Goal: Information Seeking & Learning: Learn about a topic

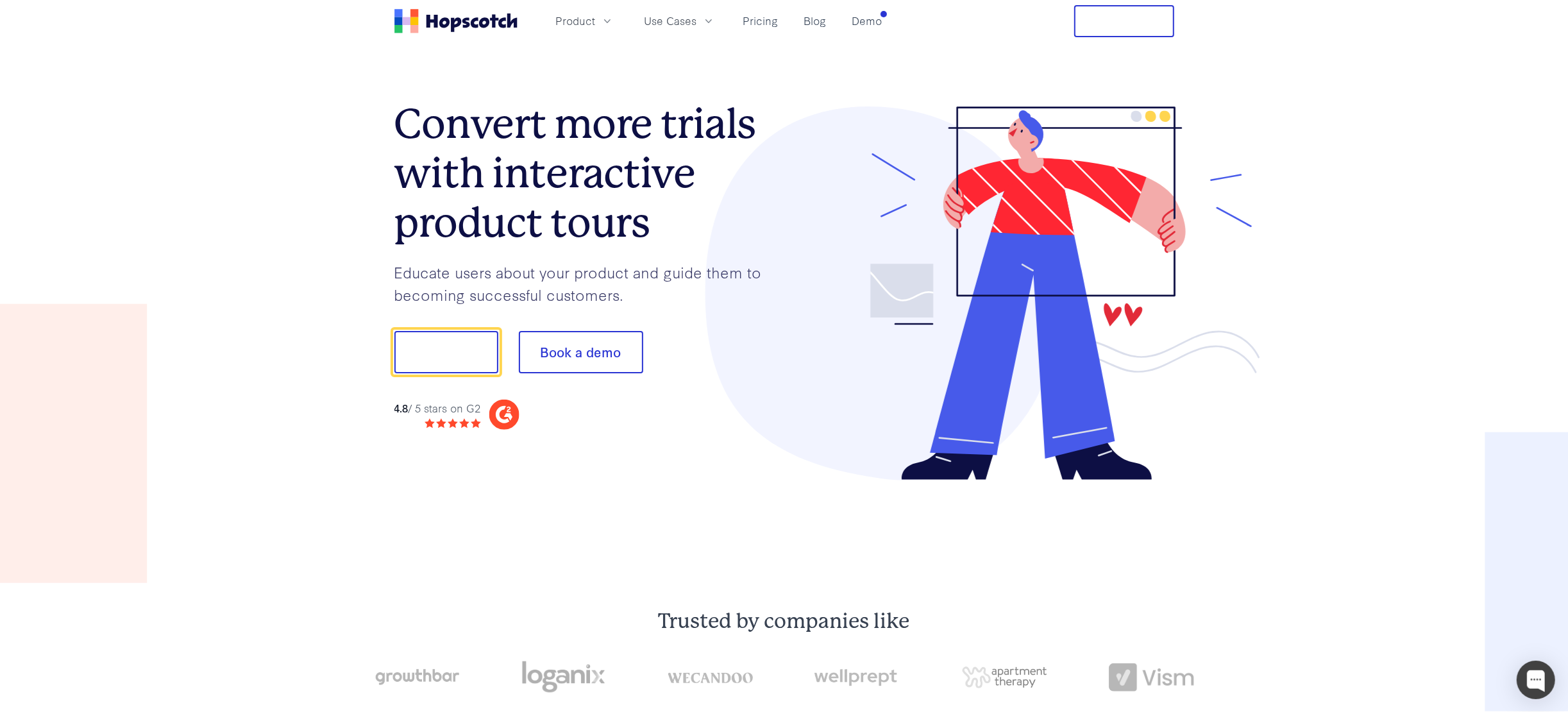
click at [448, 340] on button "Show me!" at bounding box center [446, 352] width 104 height 43
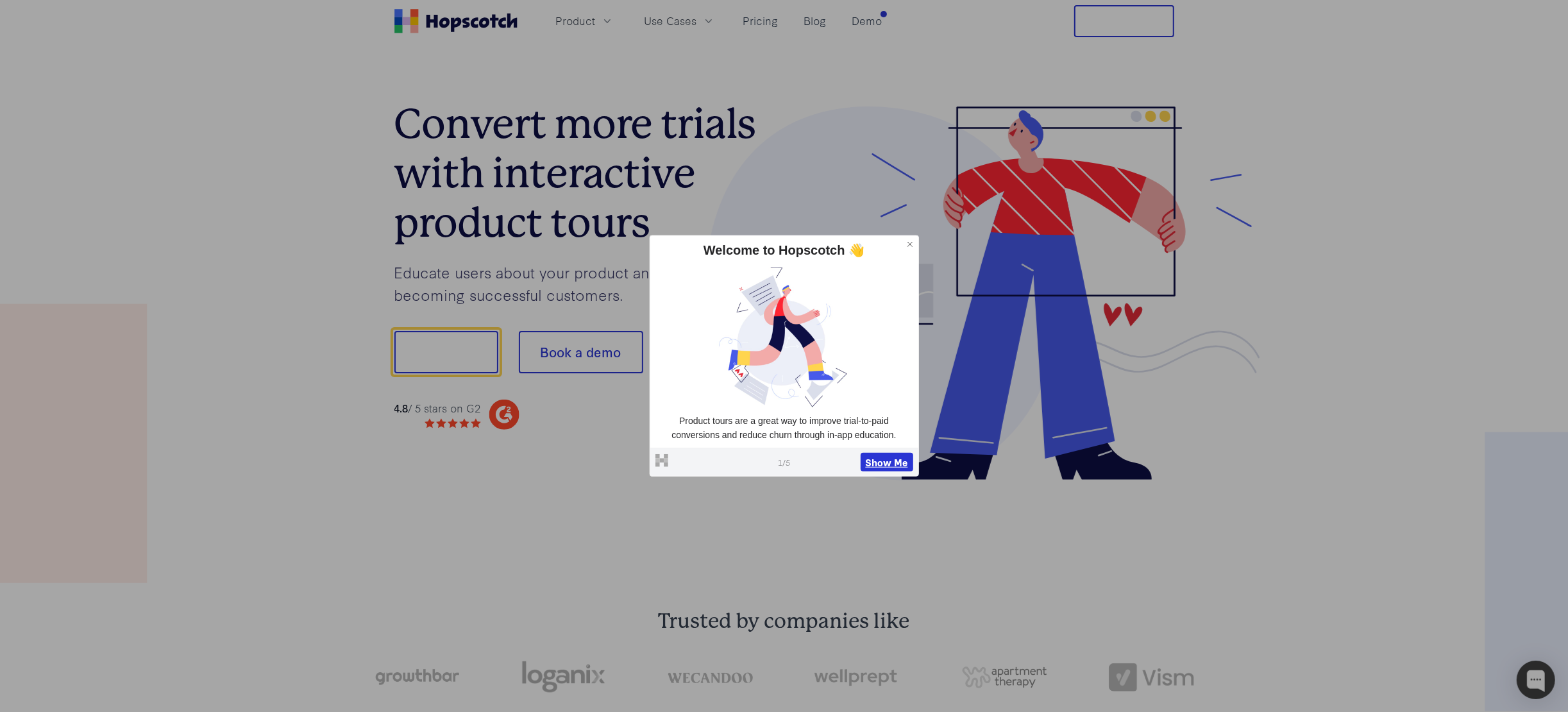
click at [895, 461] on button "Show Me" at bounding box center [886, 462] width 53 height 19
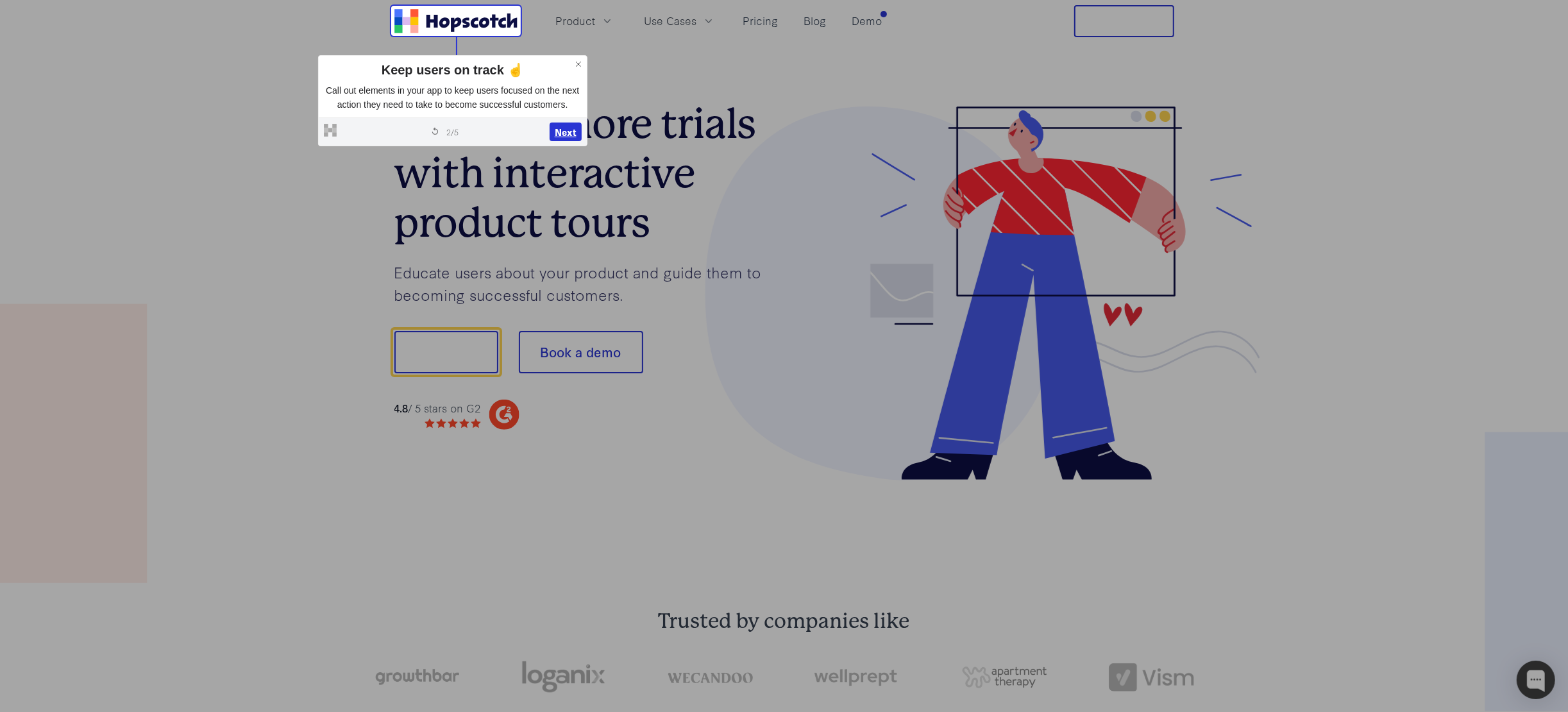
click at [568, 132] on button "Next" at bounding box center [566, 132] width 32 height 19
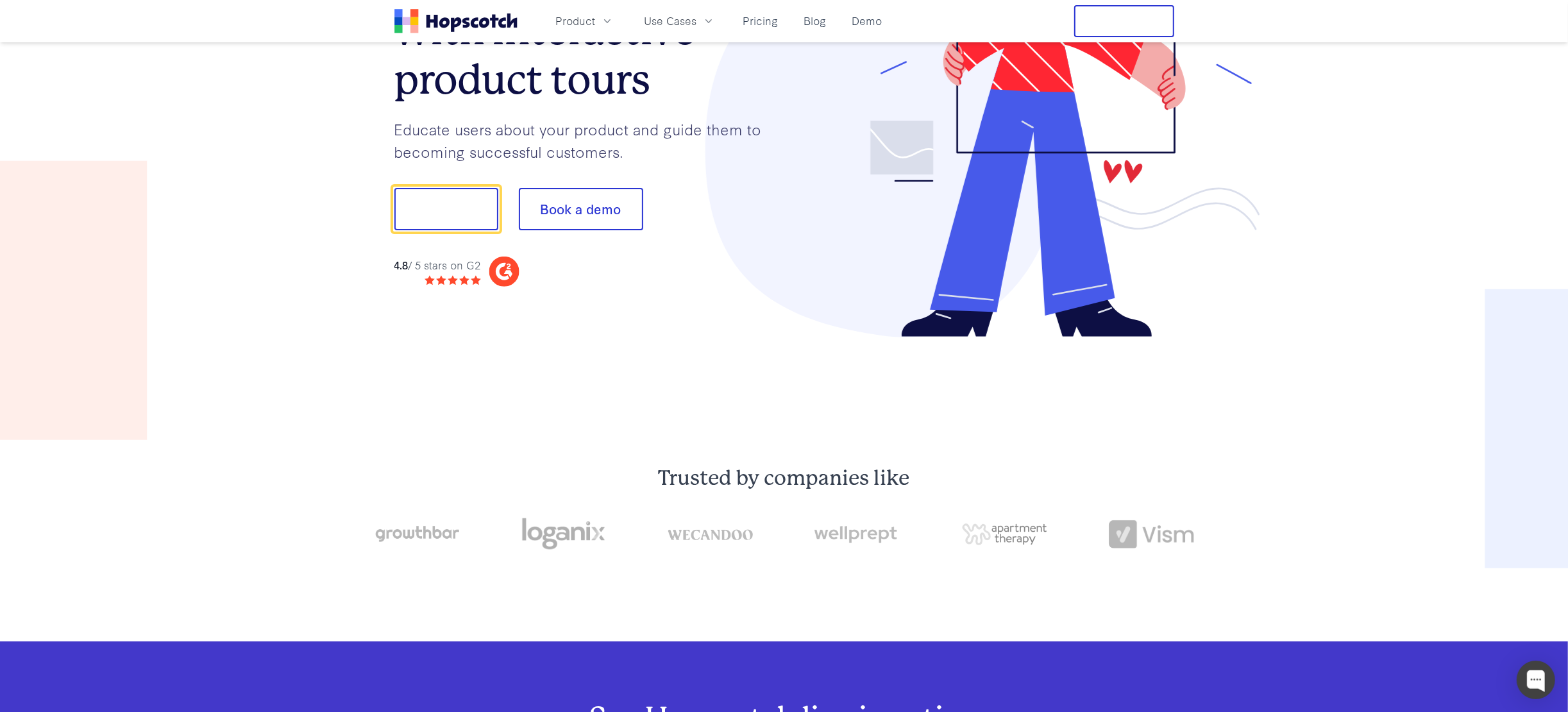
scroll to position [159, 0]
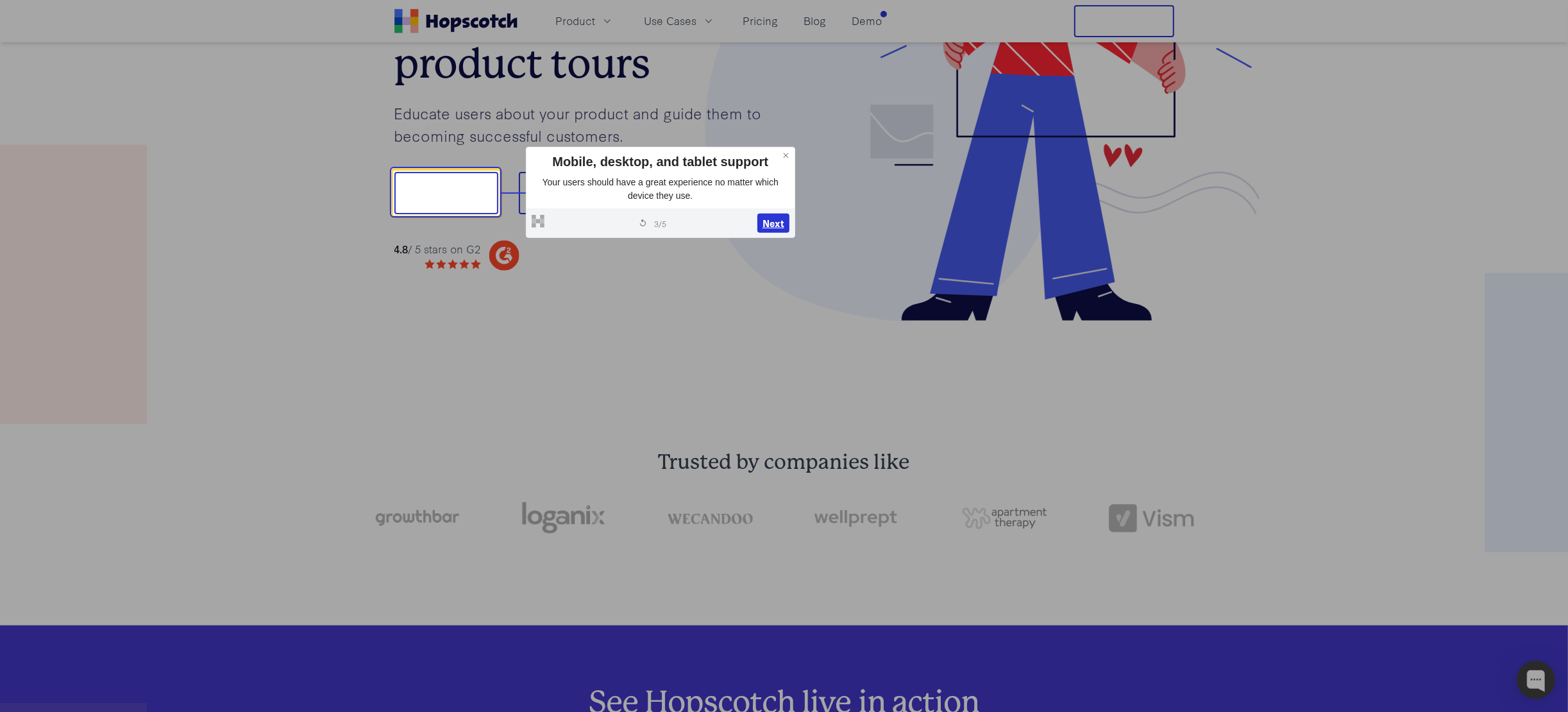
click at [771, 222] on button "Next" at bounding box center [773, 222] width 32 height 19
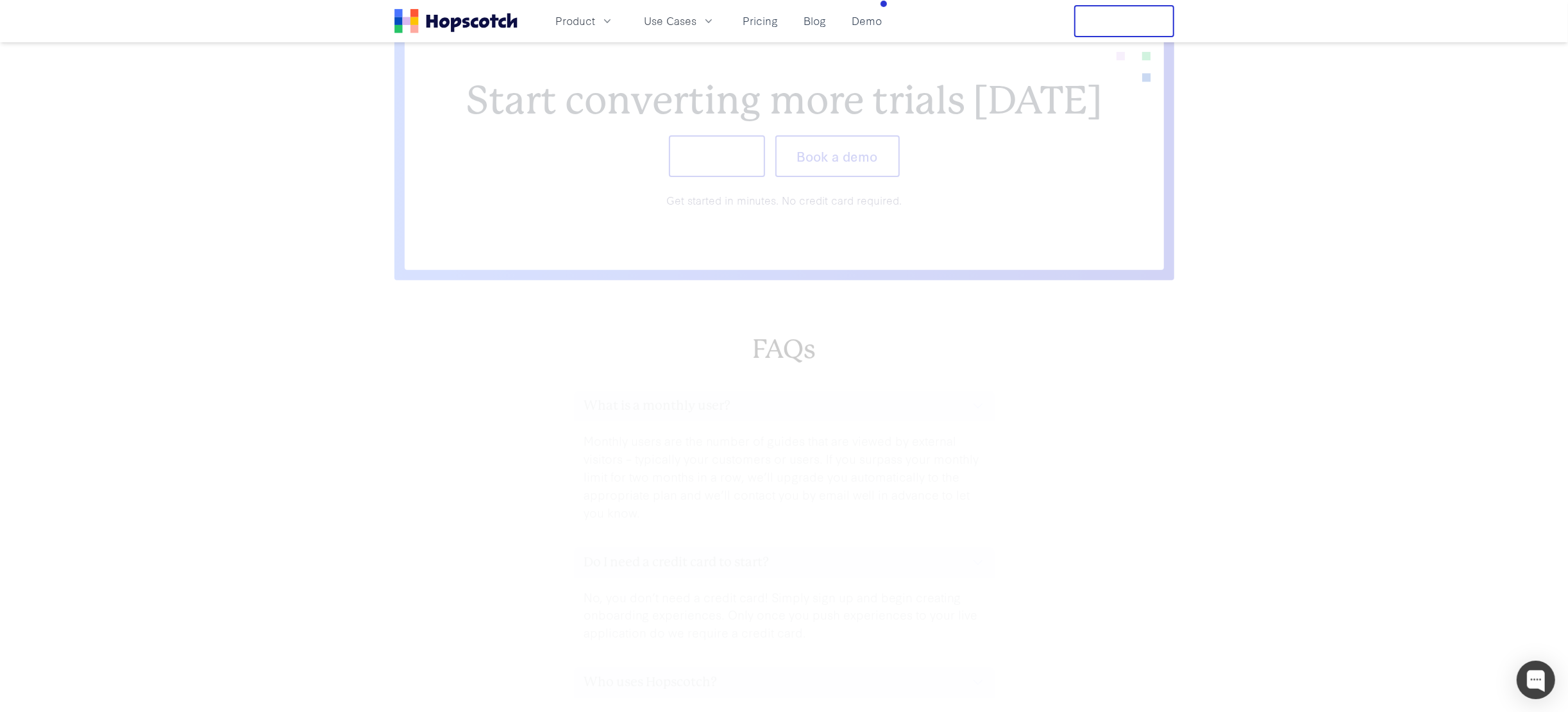
scroll to position [5451, 0]
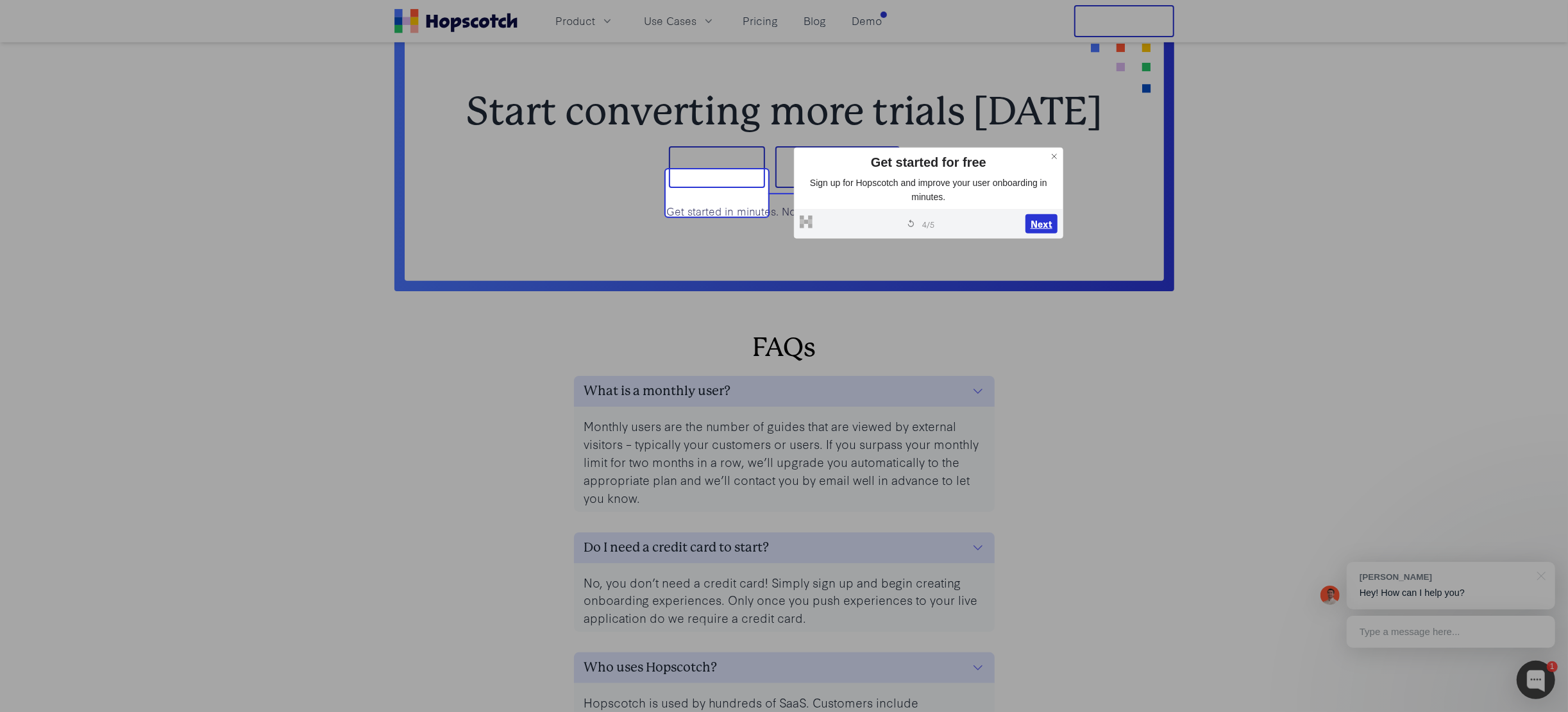
click at [1040, 226] on button "Next" at bounding box center [1041, 223] width 32 height 19
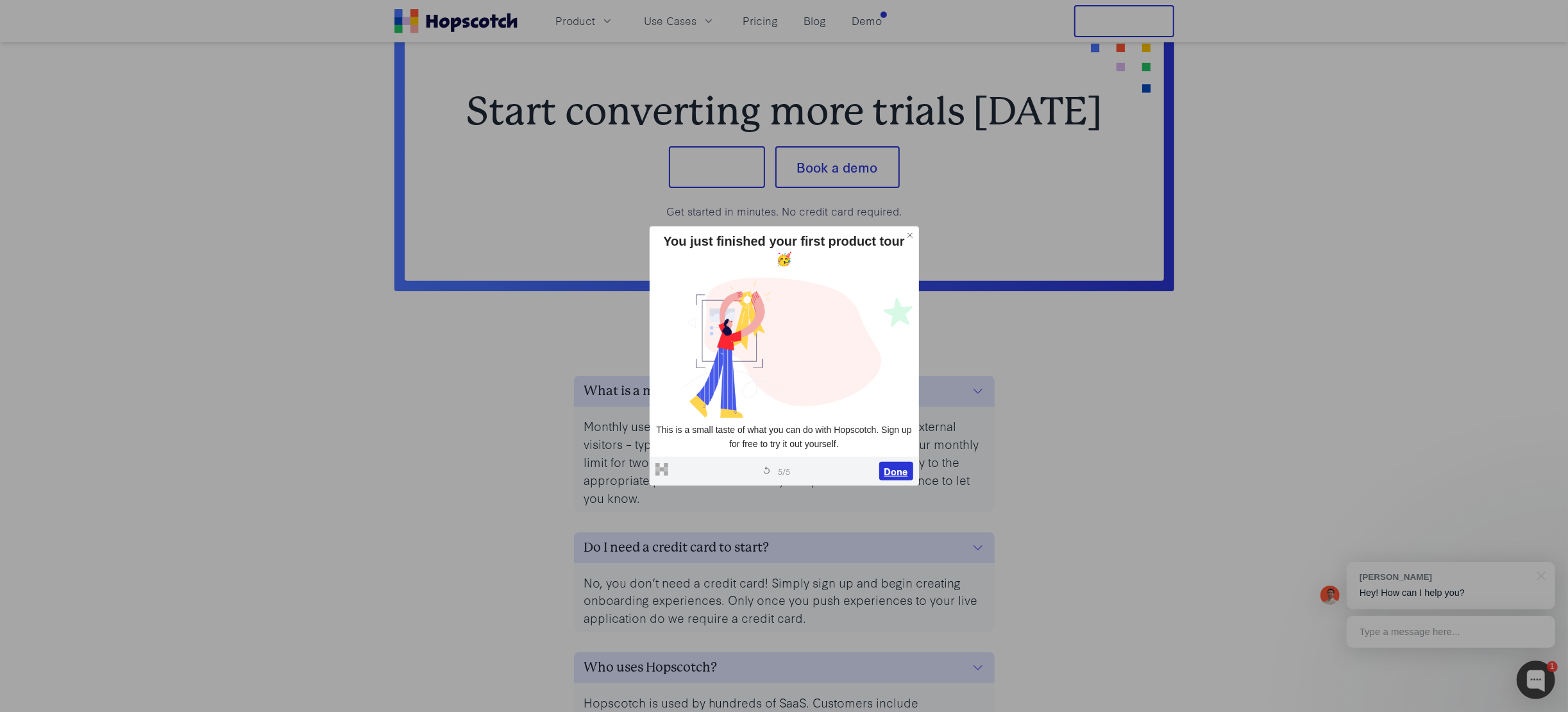
click at [898, 469] on button "Done" at bounding box center [896, 470] width 34 height 19
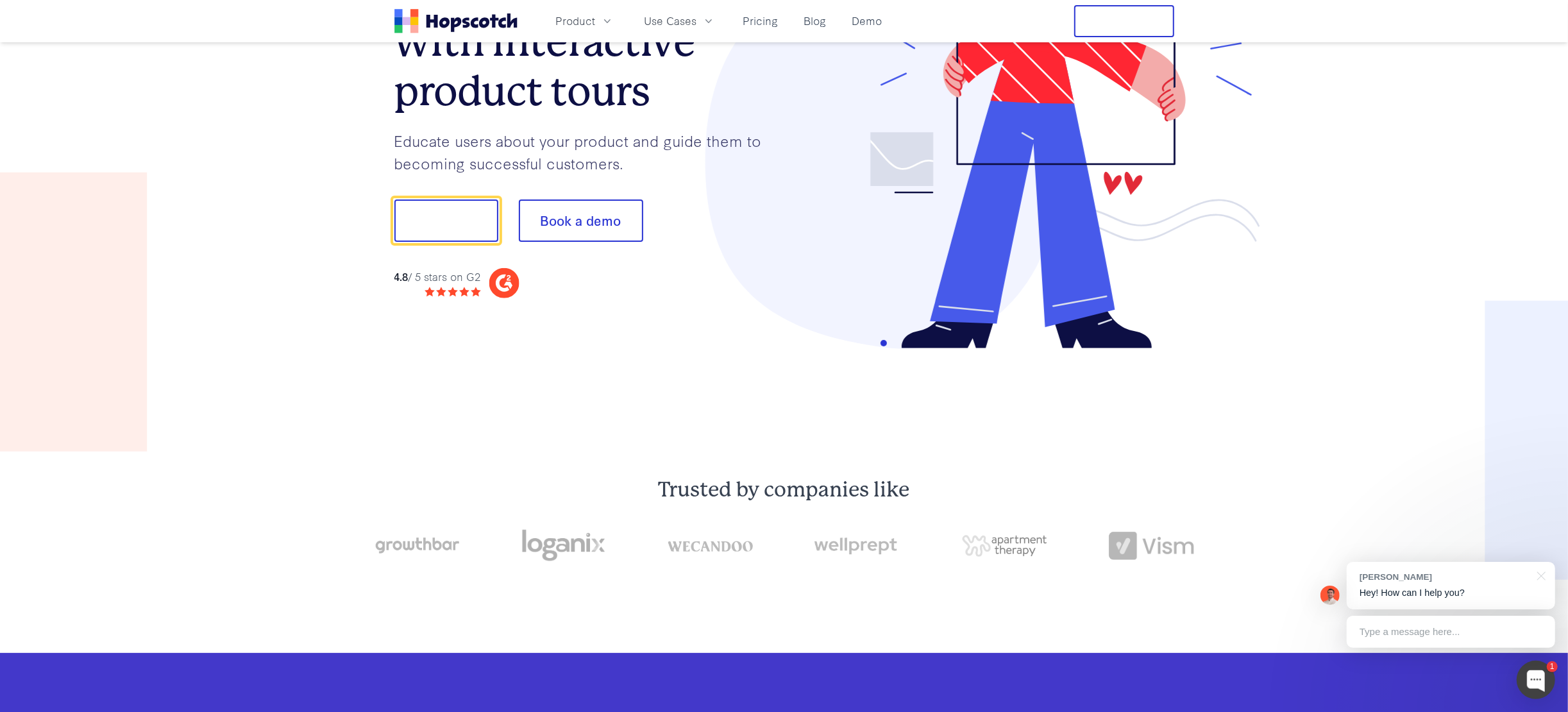
scroll to position [0, 0]
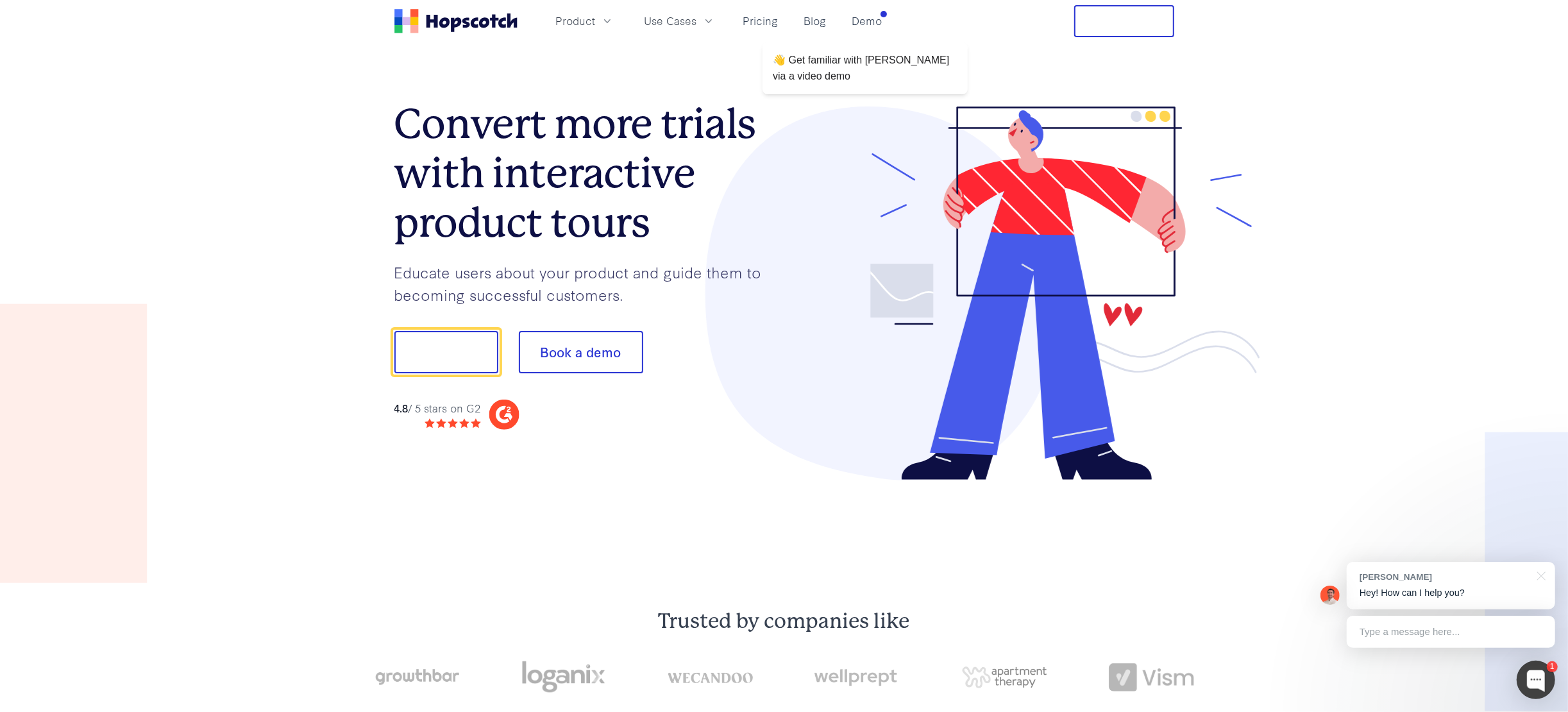
click at [873, 21] on link "Demo" at bounding box center [868, 20] width 41 height 21
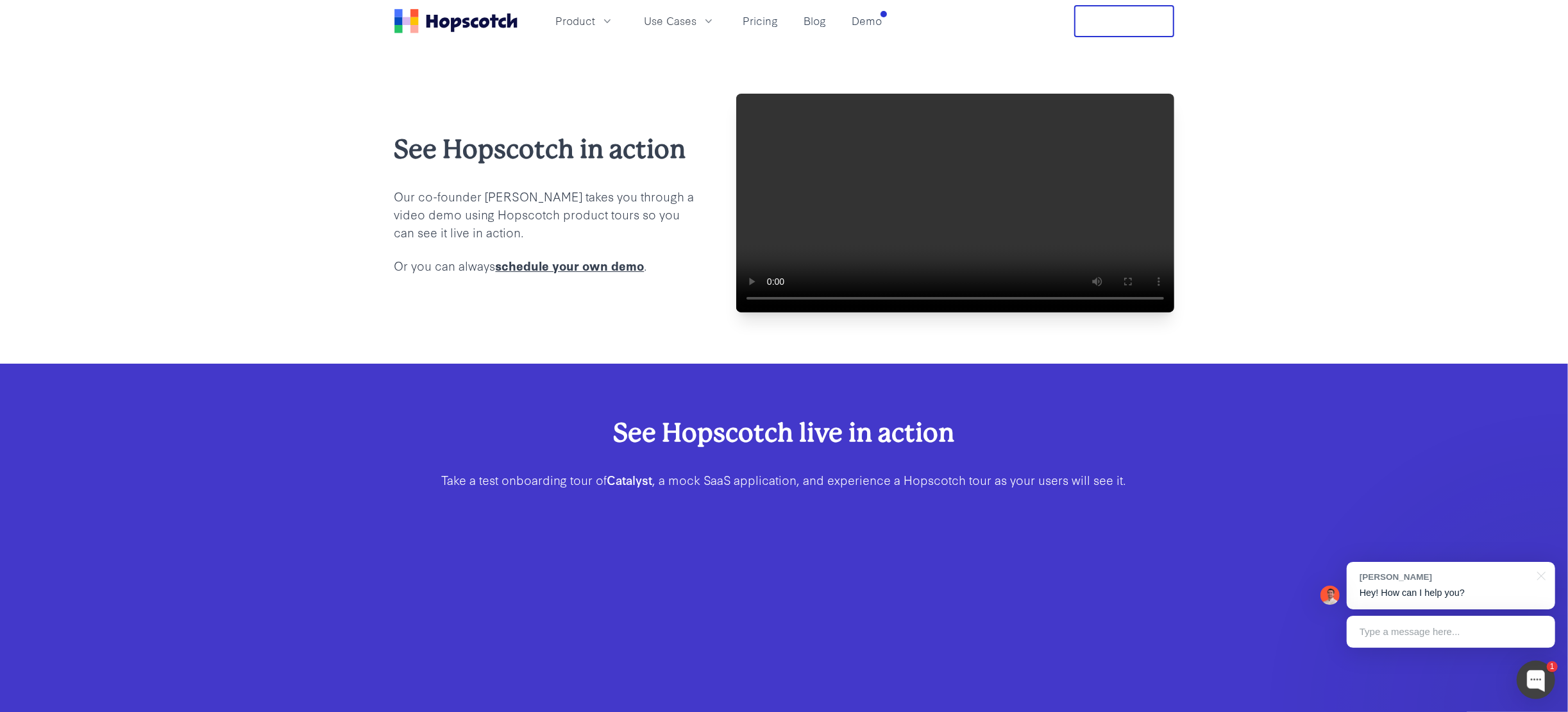
click at [779, 22] on link "Pricing" at bounding box center [760, 20] width 45 height 21
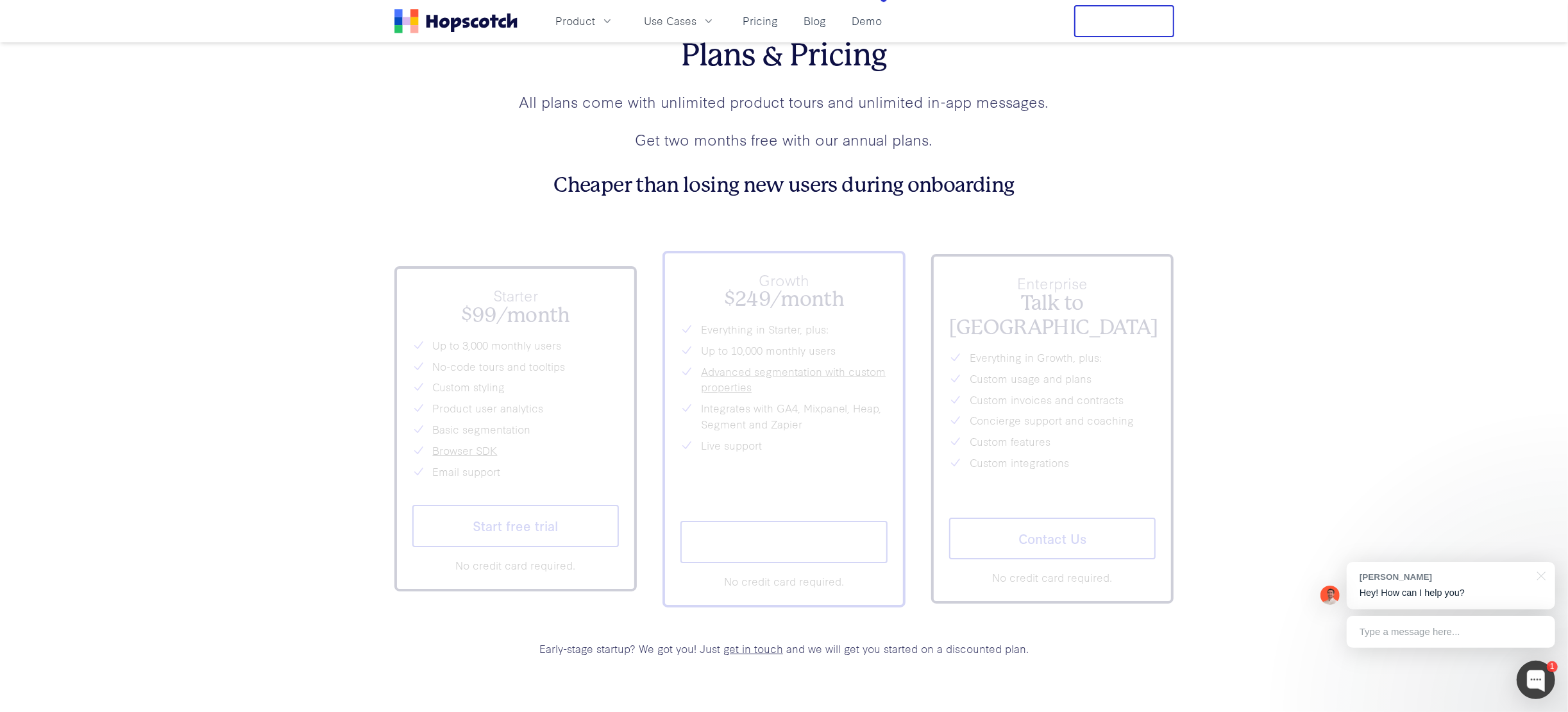
scroll to position [4691, 0]
